Goal: Transaction & Acquisition: Register for event/course

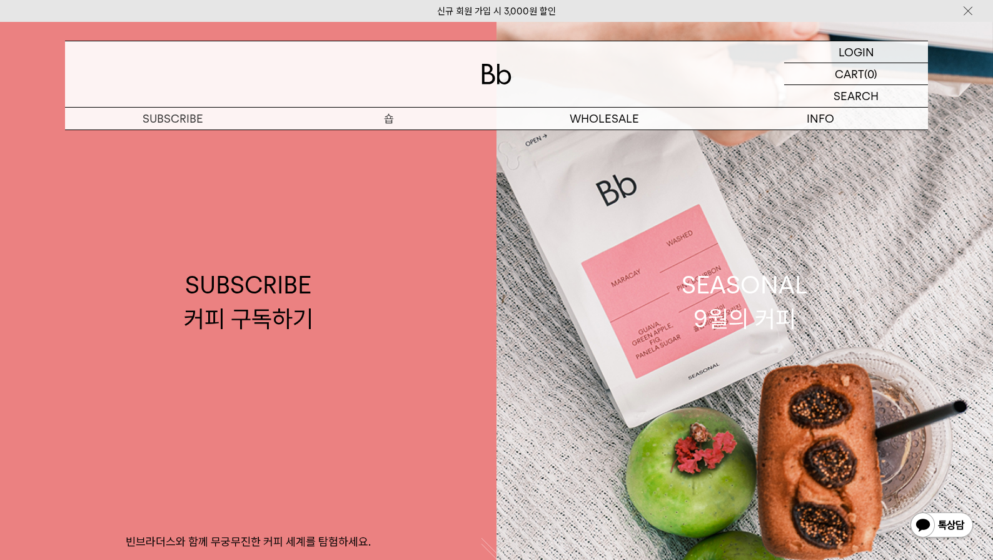
click at [382, 117] on p "숍" at bounding box center [389, 119] width 216 height 22
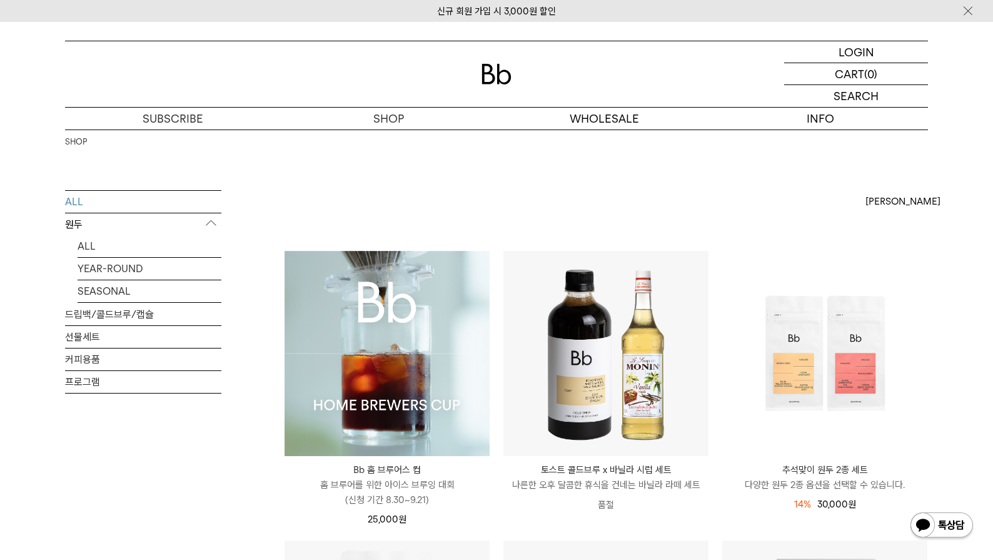
click at [408, 498] on p "홈 브루어를 위한 아이스 브루잉 대회 (신청 기간 8.30~9.21)" at bounding box center [387, 492] width 205 height 30
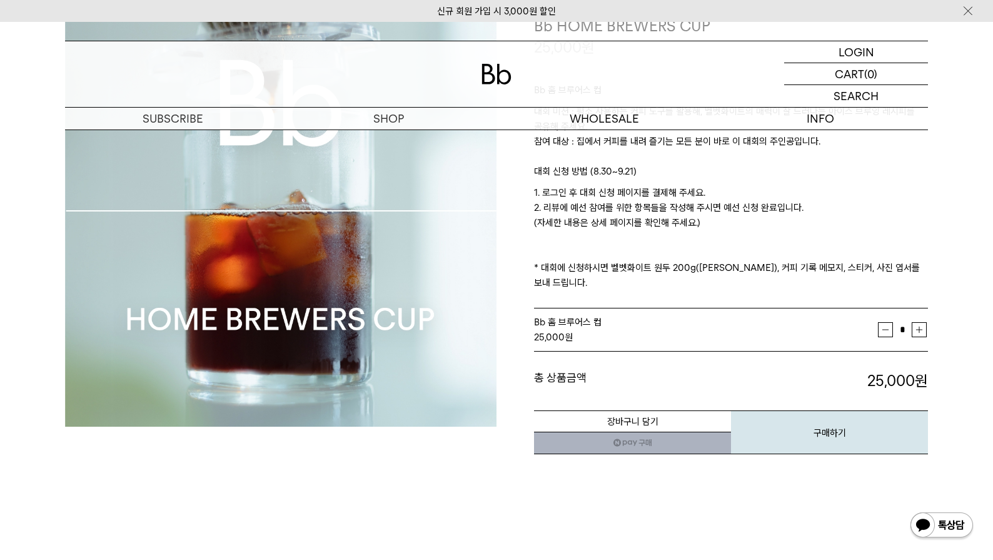
scroll to position [357, 0]
